Goal: Communication & Community: Ask a question

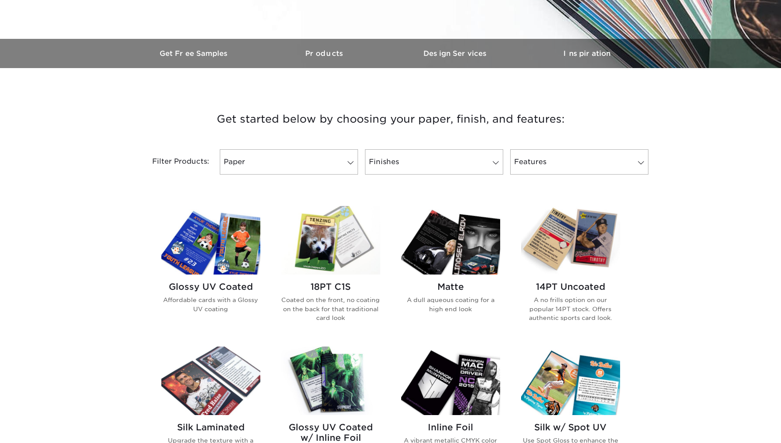
scroll to position [274, 0]
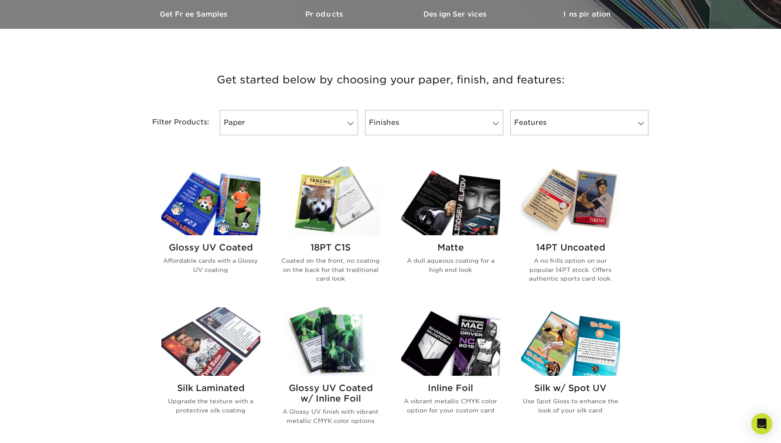
click at [234, 197] on img at bounding box center [210, 201] width 99 height 68
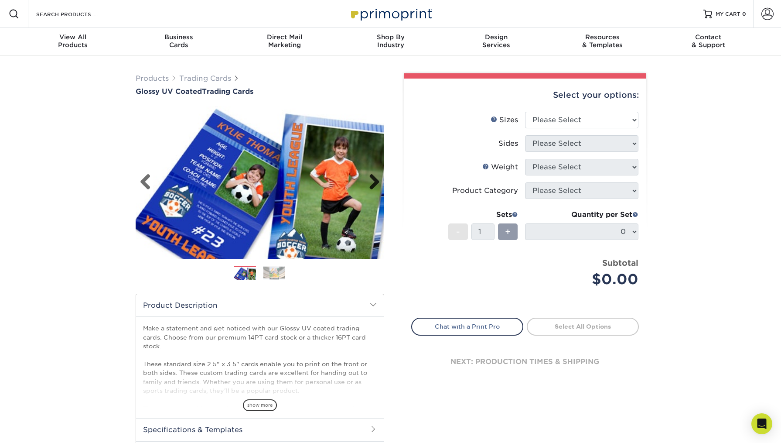
click at [374, 175] on link "Next" at bounding box center [371, 182] width 17 height 17
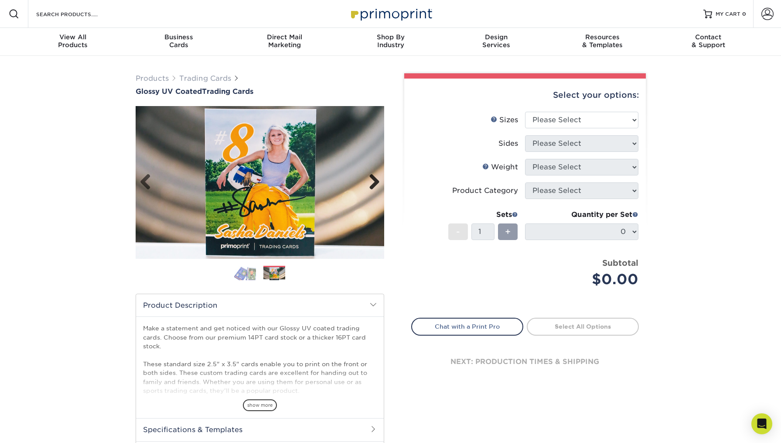
click at [374, 179] on link "Next" at bounding box center [371, 182] width 17 height 17
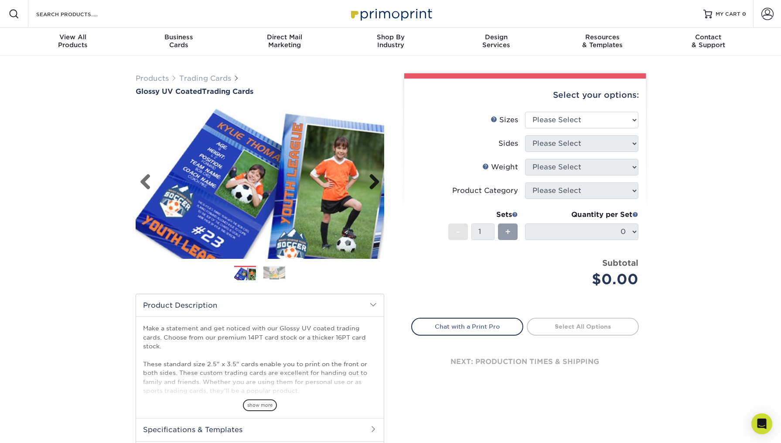
click at [374, 180] on link "Next" at bounding box center [371, 182] width 17 height 17
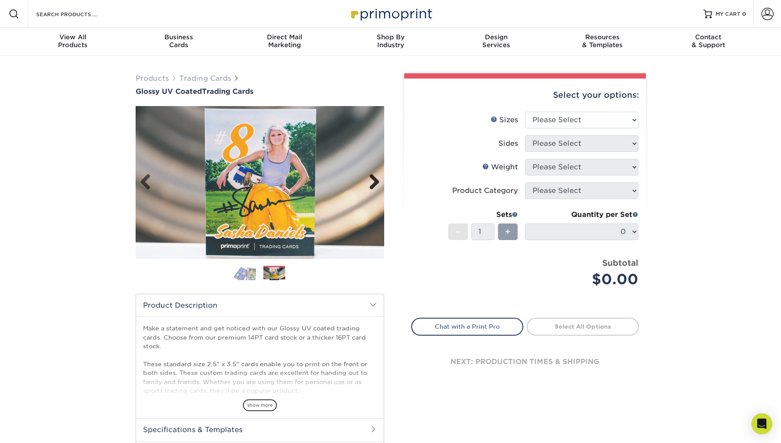
click at [374, 180] on link "Next" at bounding box center [371, 182] width 17 height 17
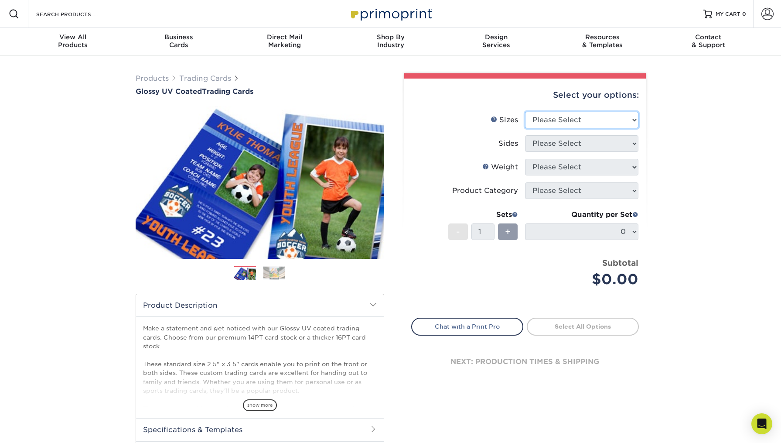
select select "2.50x3.50"
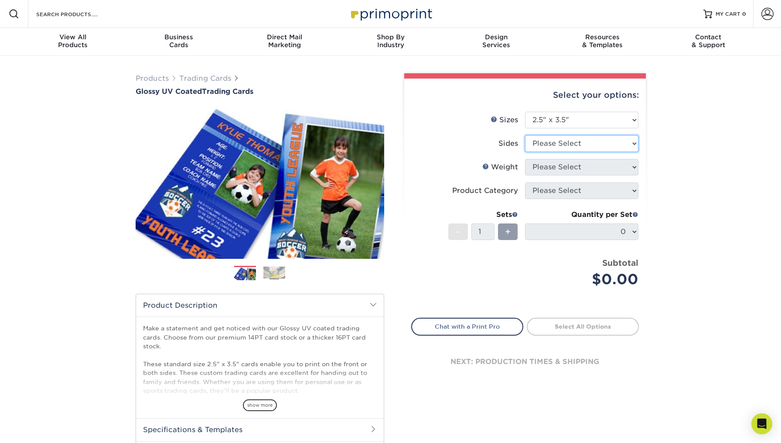
select select "13abbda7-1d64-4f25-8bb2-c179b224825d"
click at [486, 166] on link "Weight Help" at bounding box center [486, 166] width 7 height 7
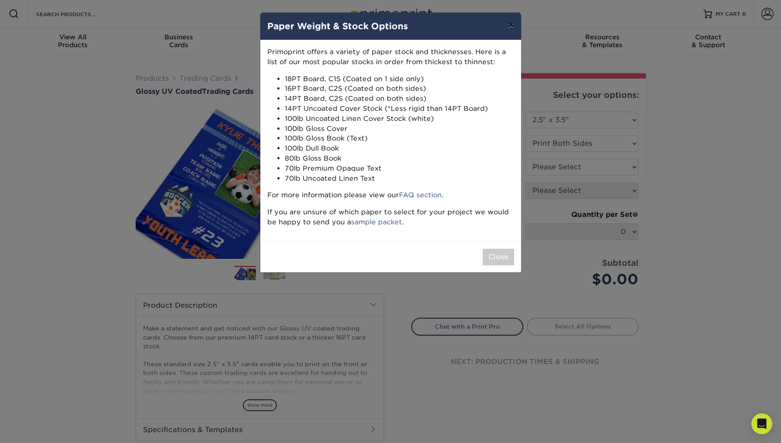
click at [513, 22] on button "×" at bounding box center [511, 25] width 20 height 24
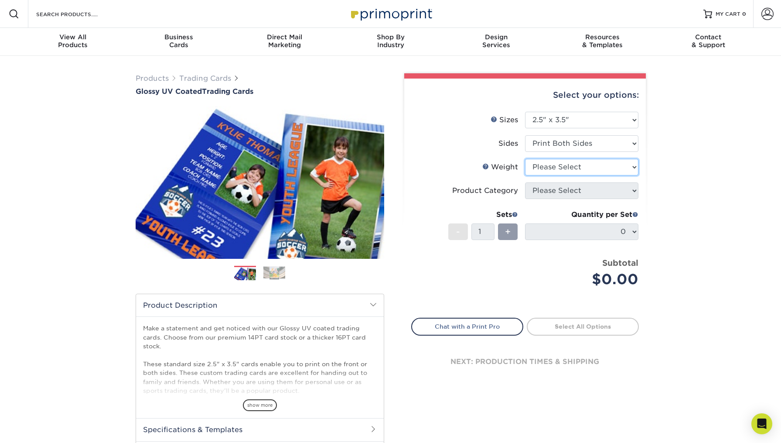
select select "16PT"
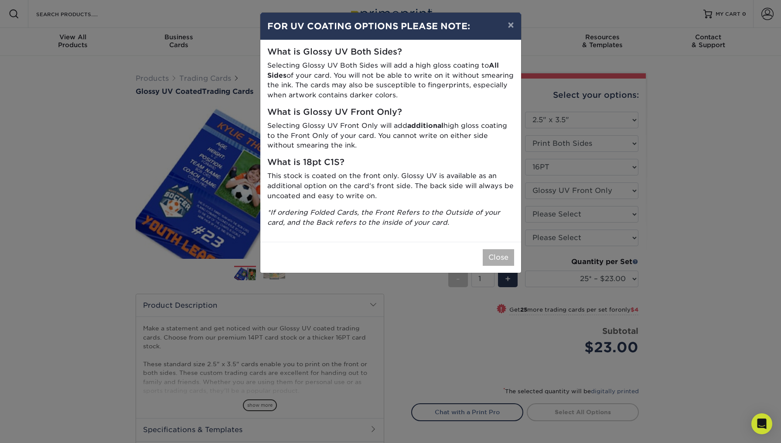
click at [504, 253] on button "Close" at bounding box center [498, 257] width 31 height 17
click at [503, 249] on button "Close" at bounding box center [498, 257] width 31 height 17
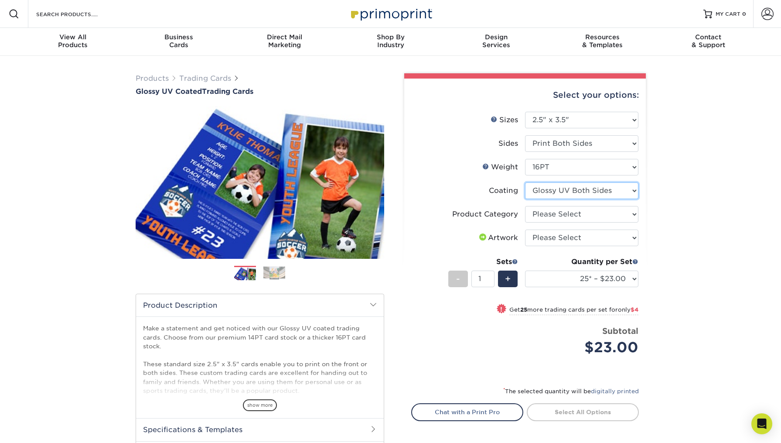
select select "-1"
select select
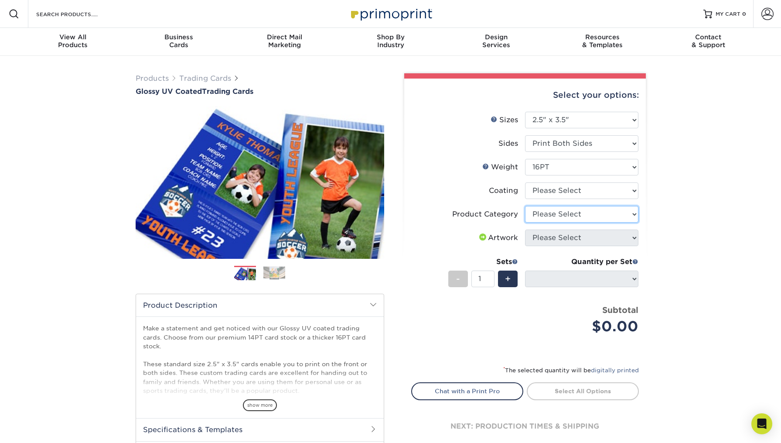
select select "c2f9bce9-36c2-409d-b101-c29d9d031e18"
select select "upload"
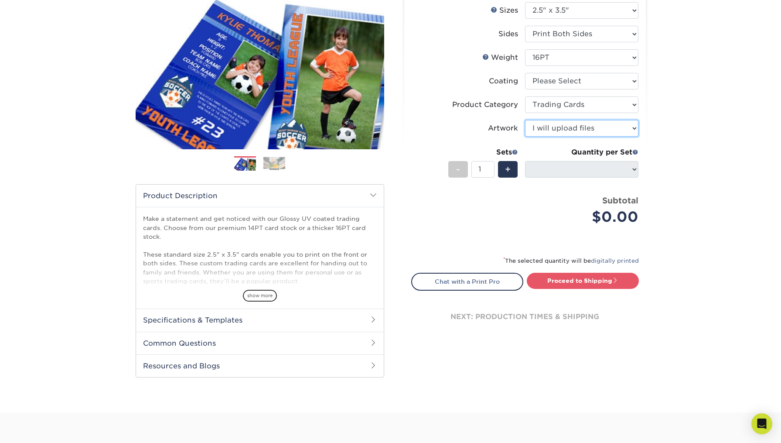
scroll to position [112, 0]
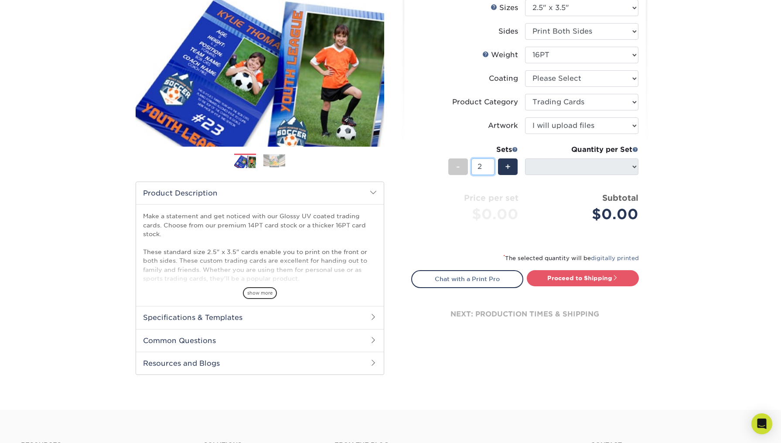
click at [493, 165] on input "2" at bounding box center [483, 166] width 23 height 17
click at [493, 165] on input "3" at bounding box center [483, 166] width 23 height 17
click at [492, 170] on input "2" at bounding box center [483, 166] width 23 height 17
type input "1"
click at [492, 169] on input "1" at bounding box center [483, 166] width 23 height 17
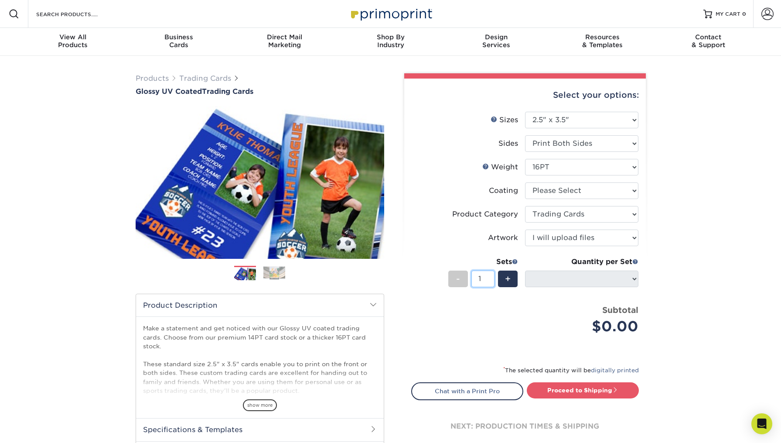
scroll to position [0, 0]
select select "1e8116af-acfc-44b1-83dc-8181aa338834"
select select "-1"
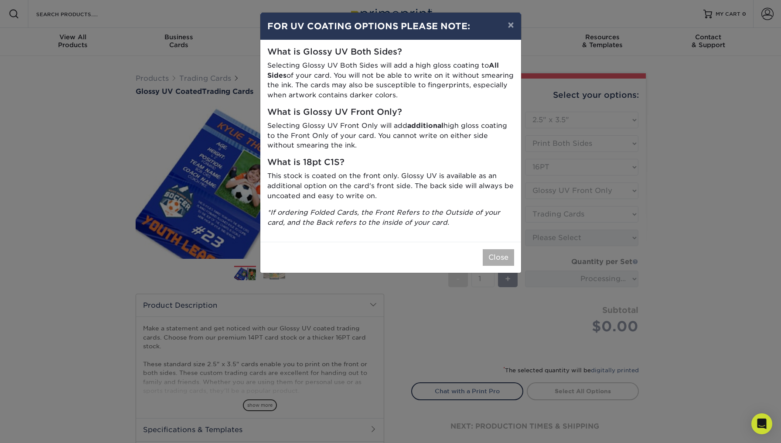
click at [496, 249] on button "Close" at bounding box center [498, 257] width 31 height 17
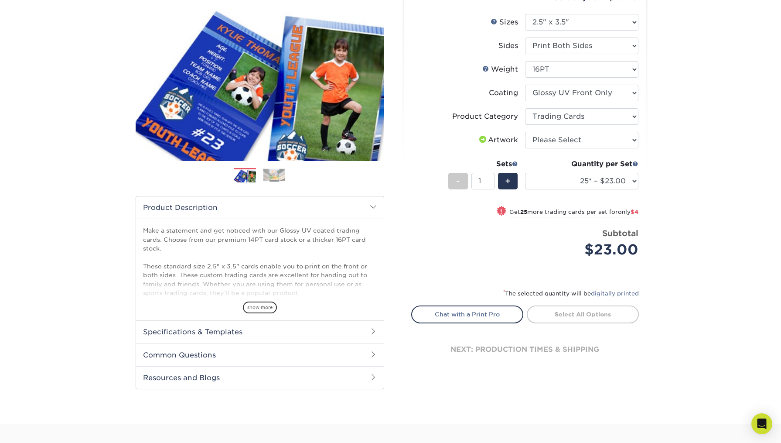
scroll to position [106, 0]
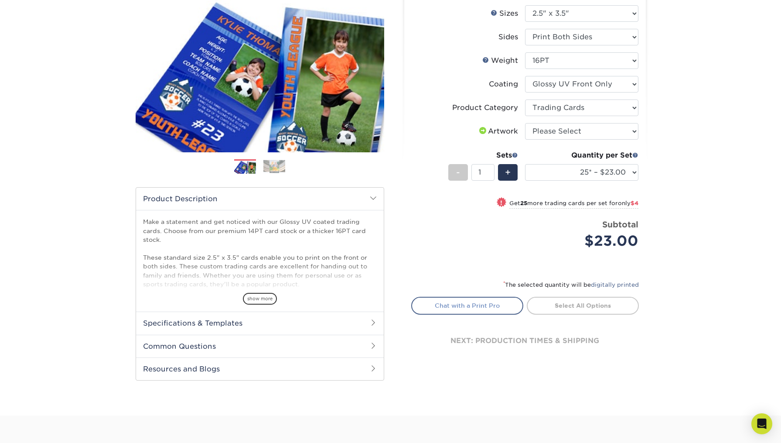
click at [469, 300] on link "Chat with a Print Pro" at bounding box center [467, 305] width 112 height 17
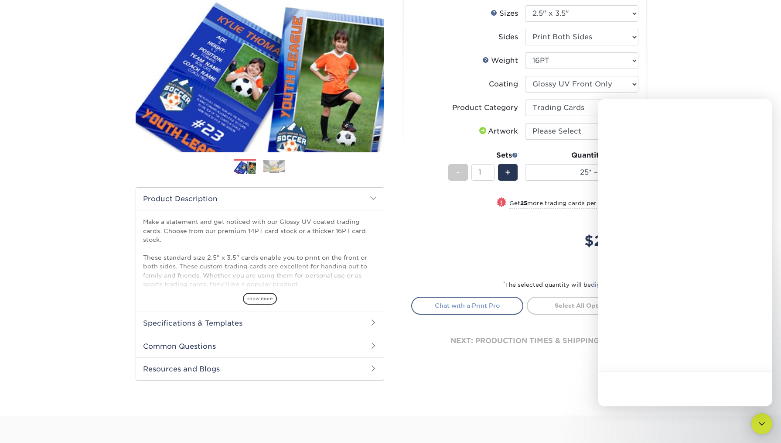
scroll to position [0, 0]
type textarea "Hi I need to print for an entire team"
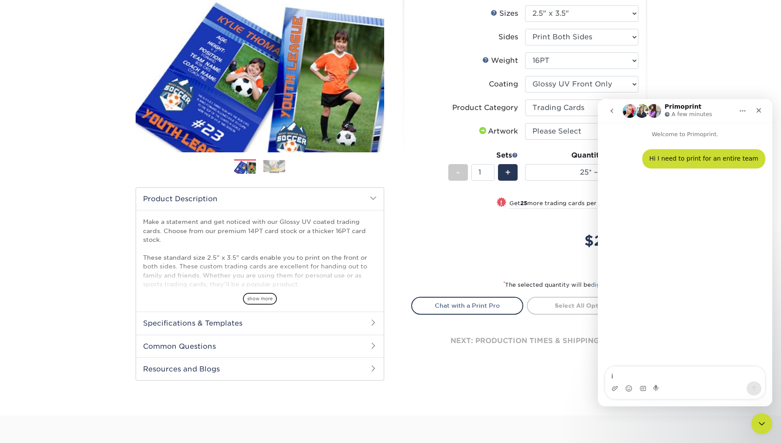
type textarea "is"
type textarea "I"
type textarea "so about 13 different photos... would that be in the pack of 25?"
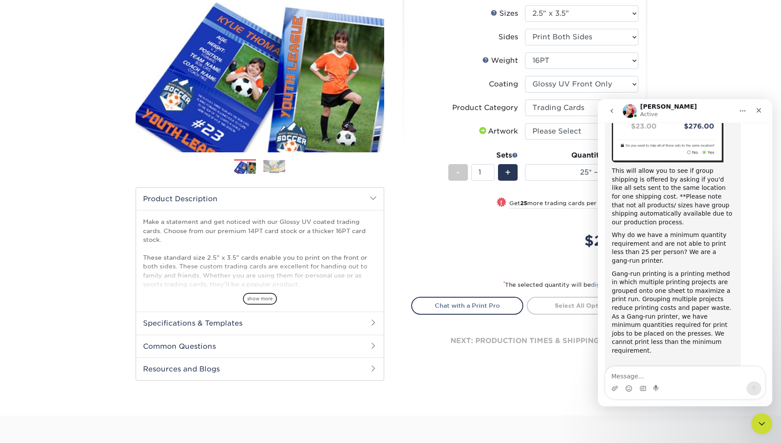
scroll to position [276, 0]
type textarea "ok that answers my question"
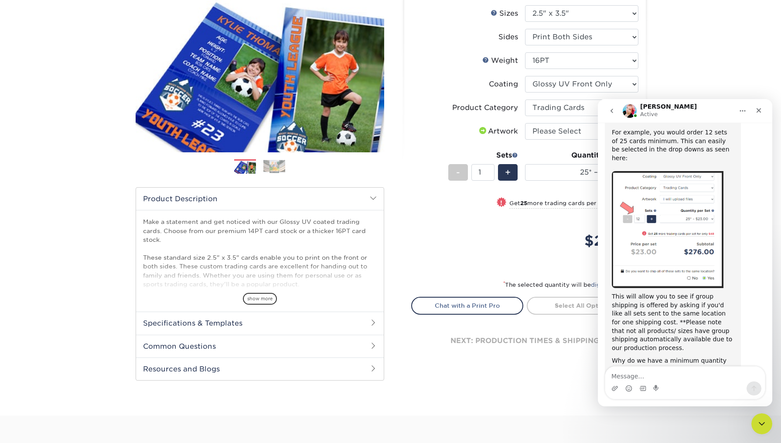
scroll to position [301, 0]
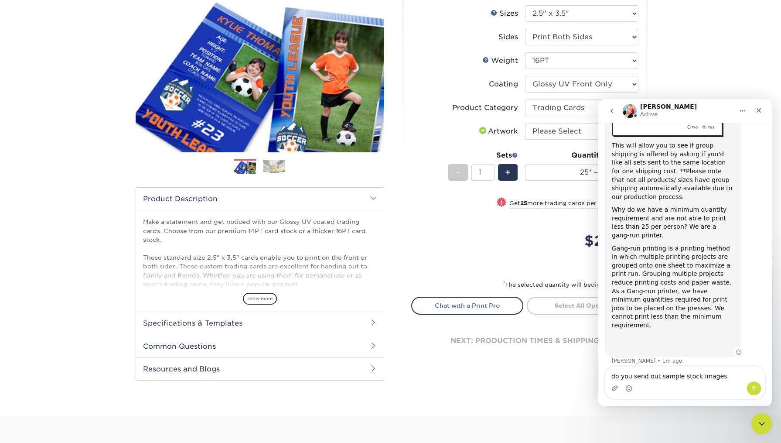
type textarea "do you send out sample stock images?"
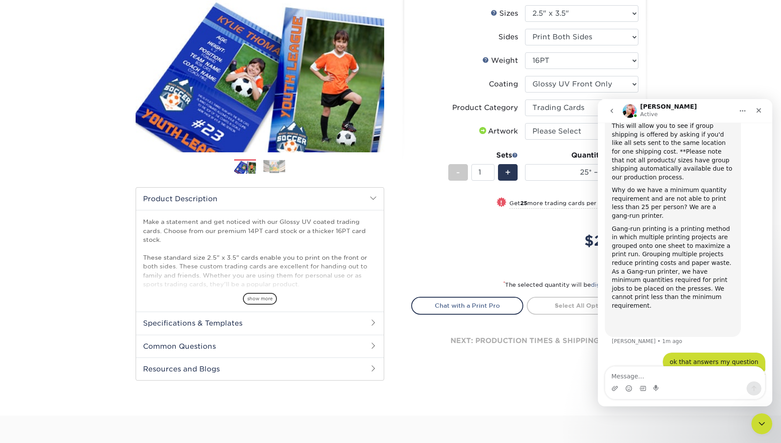
scroll to position [321, 0]
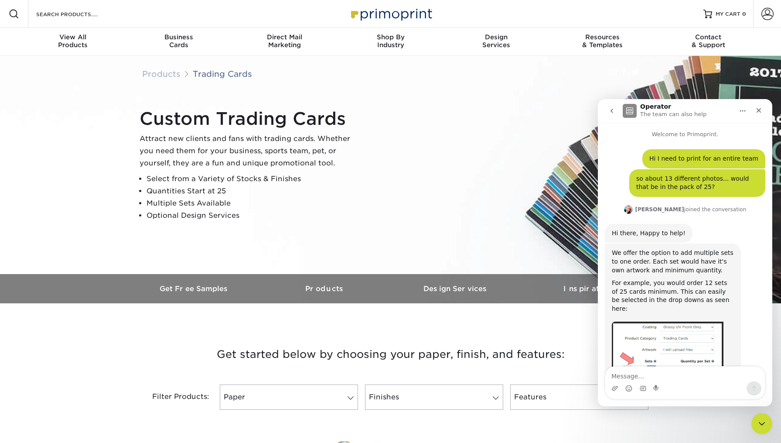
scroll to position [1, 0]
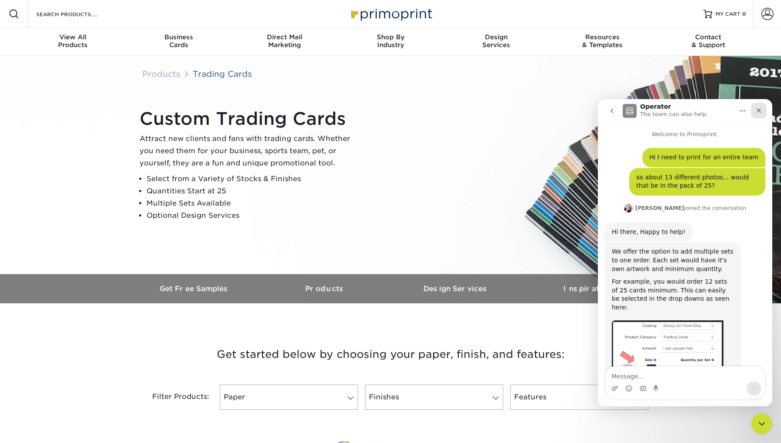
click at [765, 106] on div "Close" at bounding box center [759, 111] width 16 height 16
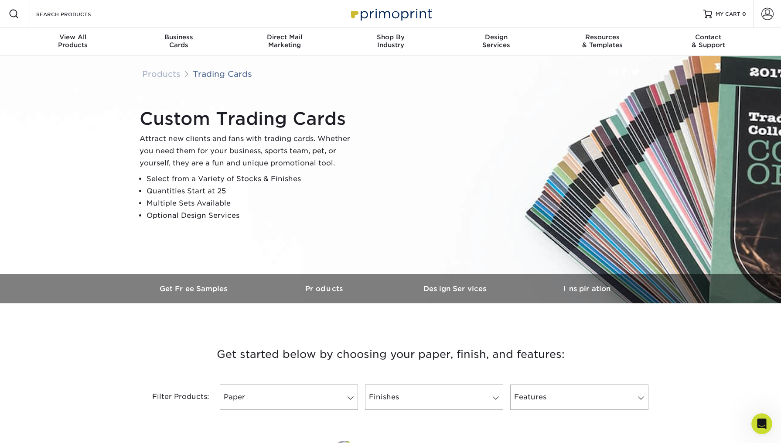
scroll to position [0, 0]
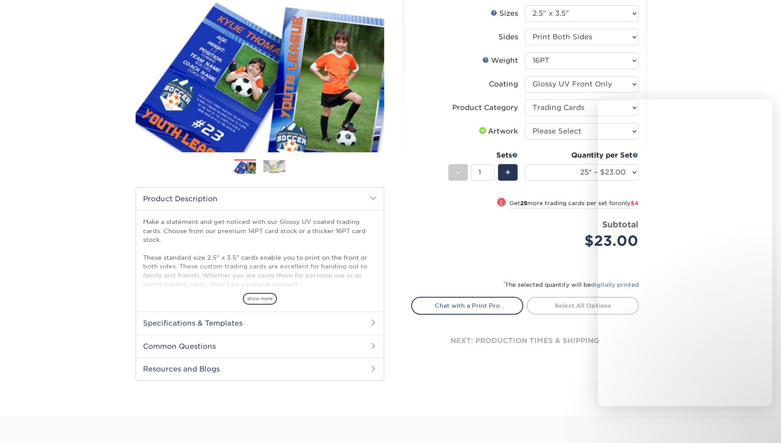
select select "2.50x3.50"
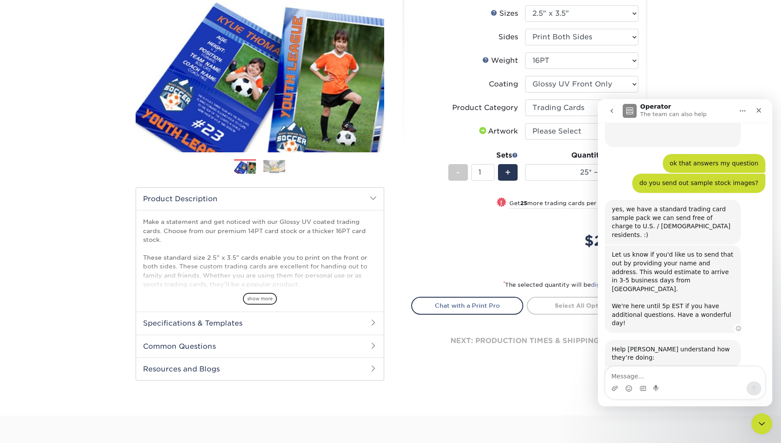
scroll to position [510, 0]
type textarea "yes please send to"
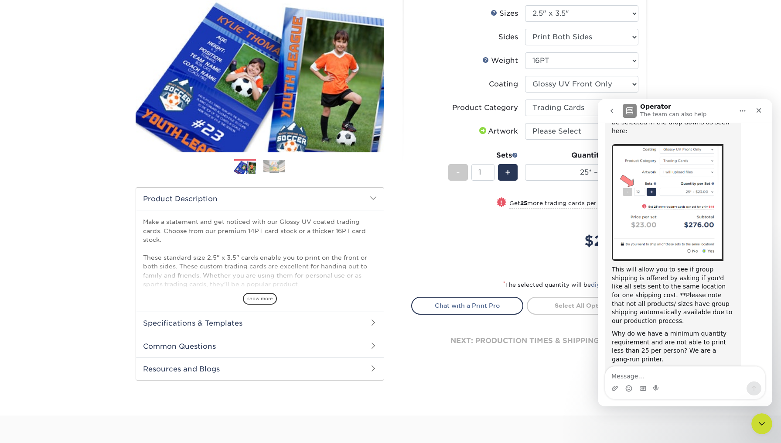
scroll to position [536, 0]
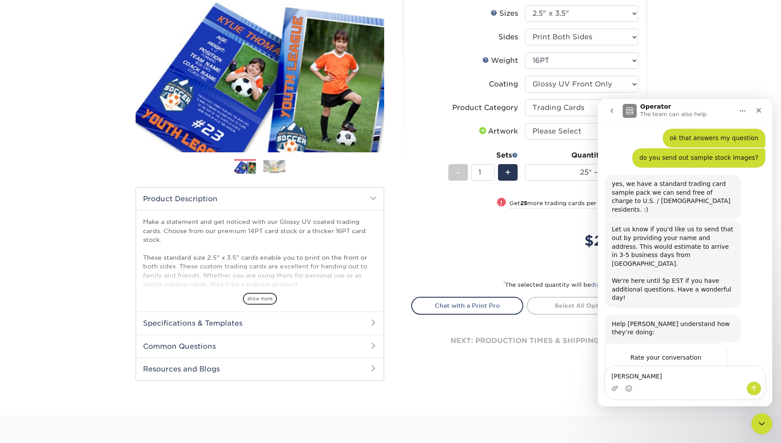
type textarea "Erin Farley"
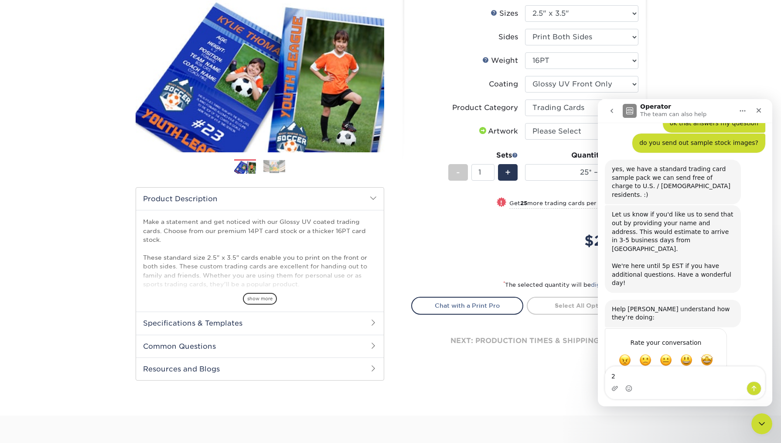
scroll to position [556, 0]
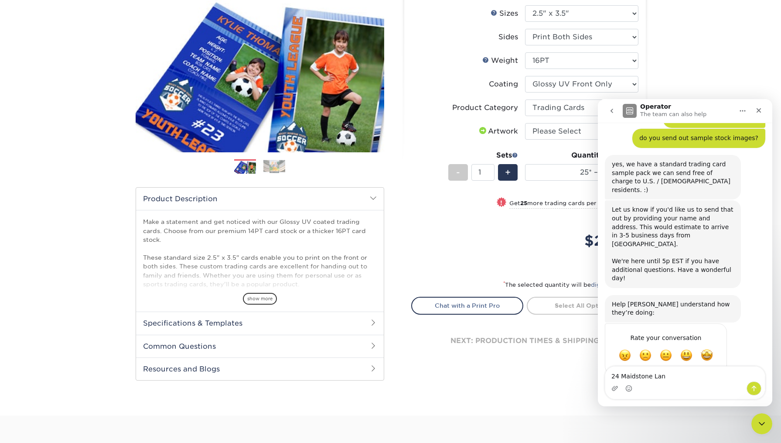
type textarea "24 Maidstone Lane"
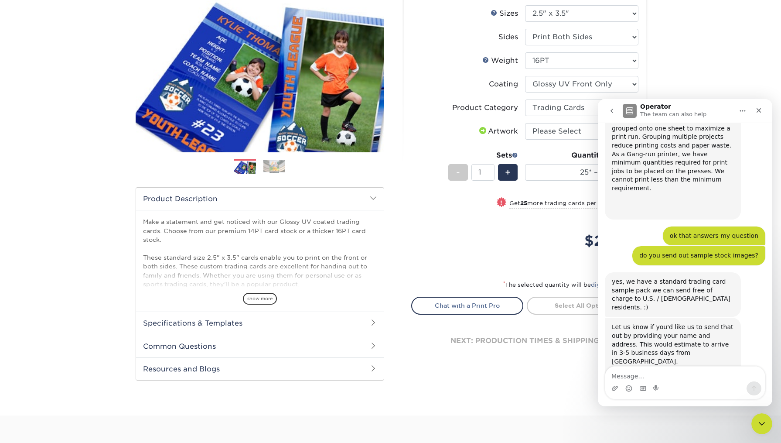
scroll to position [575, 0]
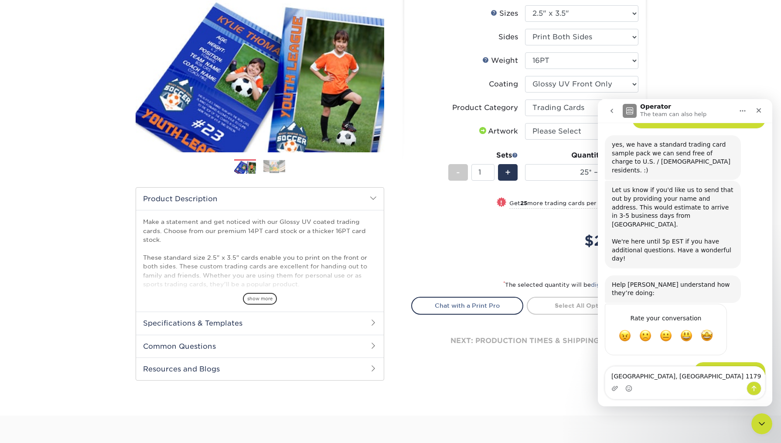
type textarea "Wading River, NY 11792"
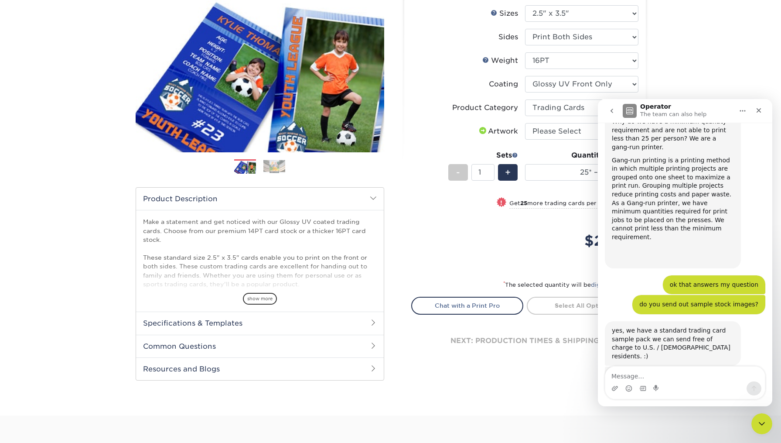
scroll to position [595, 0]
